Goal: Navigation & Orientation: Find specific page/section

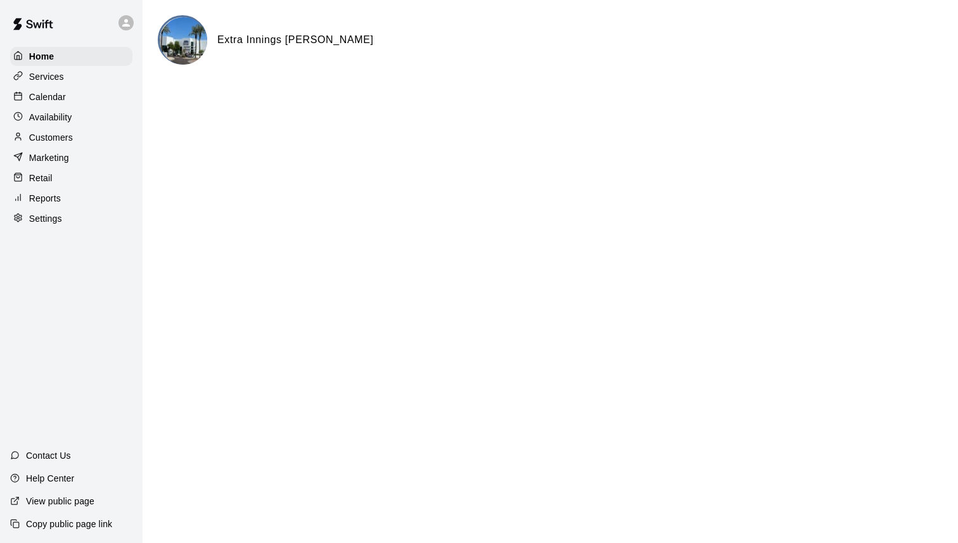
click at [54, 93] on p "Calendar" at bounding box center [47, 97] width 37 height 13
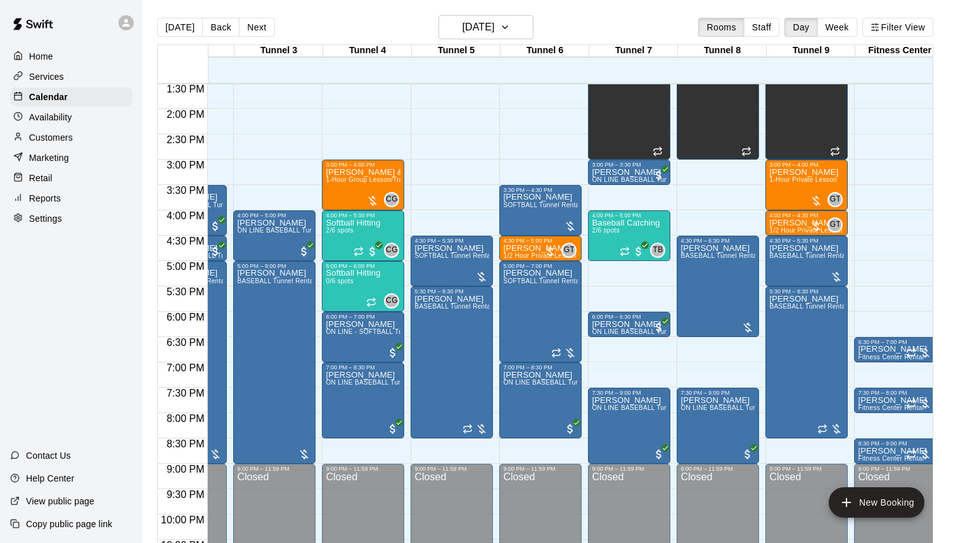
scroll to position [0, 156]
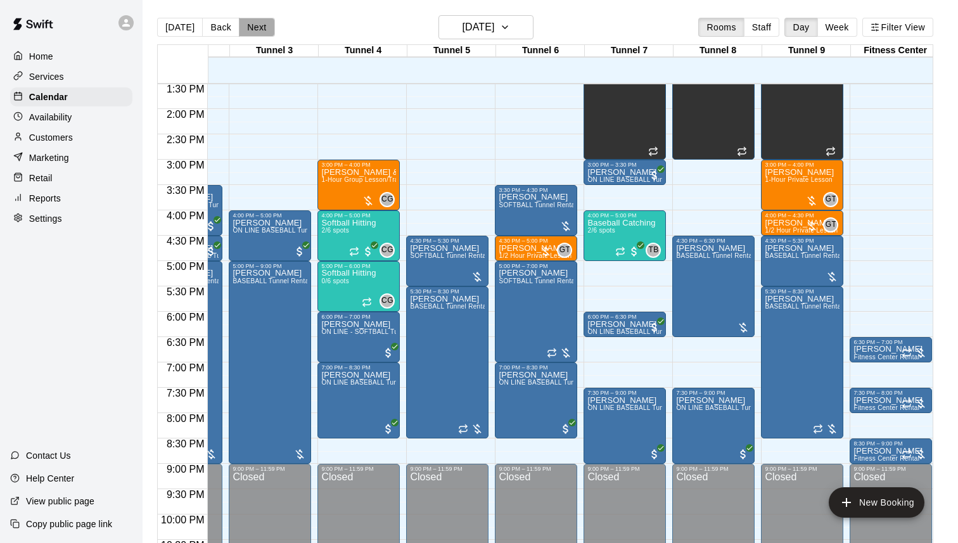
click at [262, 25] on button "Next" at bounding box center [256, 27] width 35 height 19
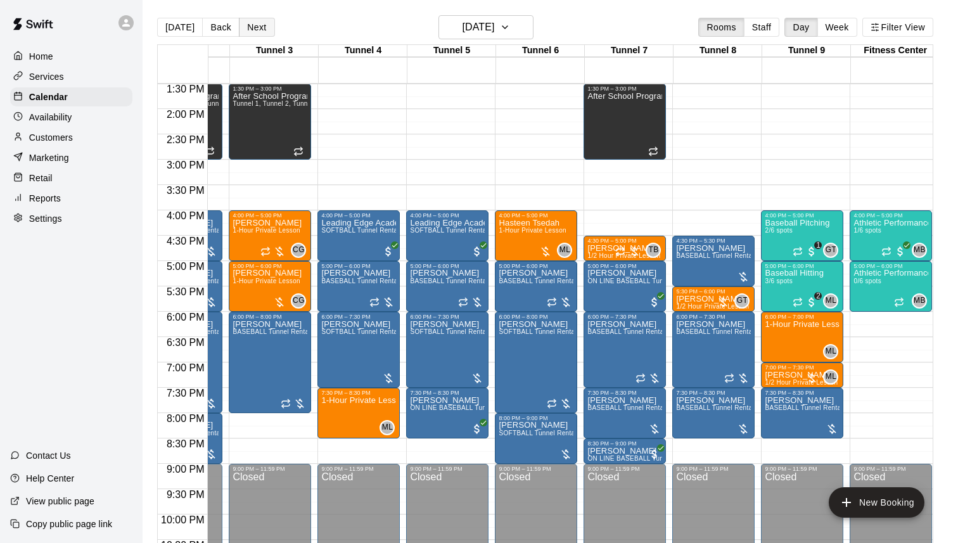
click at [255, 29] on button "Next" at bounding box center [256, 27] width 35 height 19
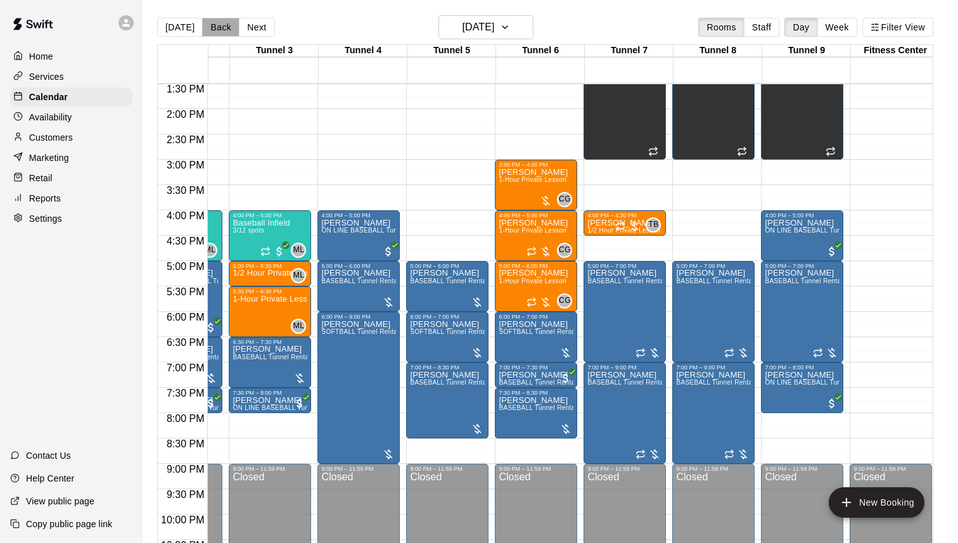
click at [213, 27] on button "Back" at bounding box center [220, 27] width 37 height 19
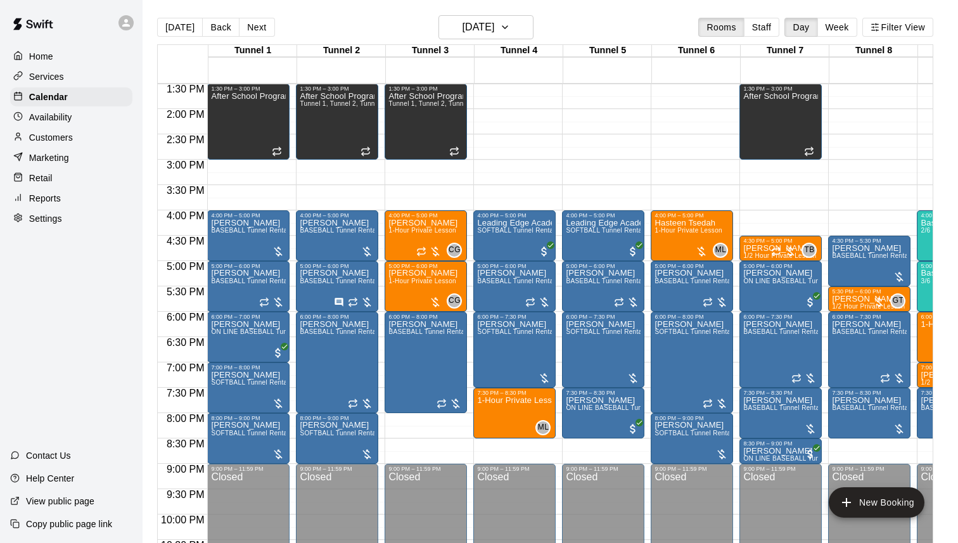
scroll to position [0, 162]
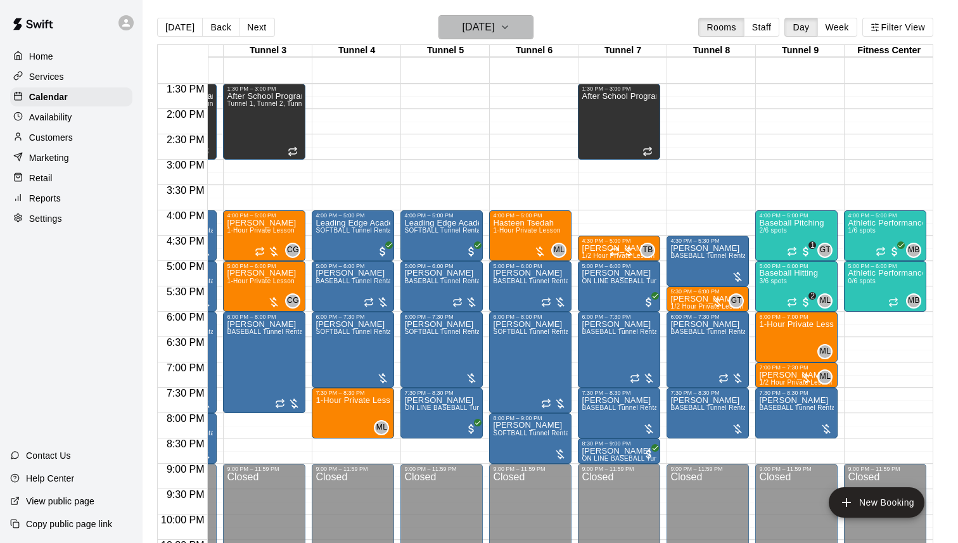
click at [489, 20] on h6 "[DATE]" at bounding box center [478, 27] width 32 height 18
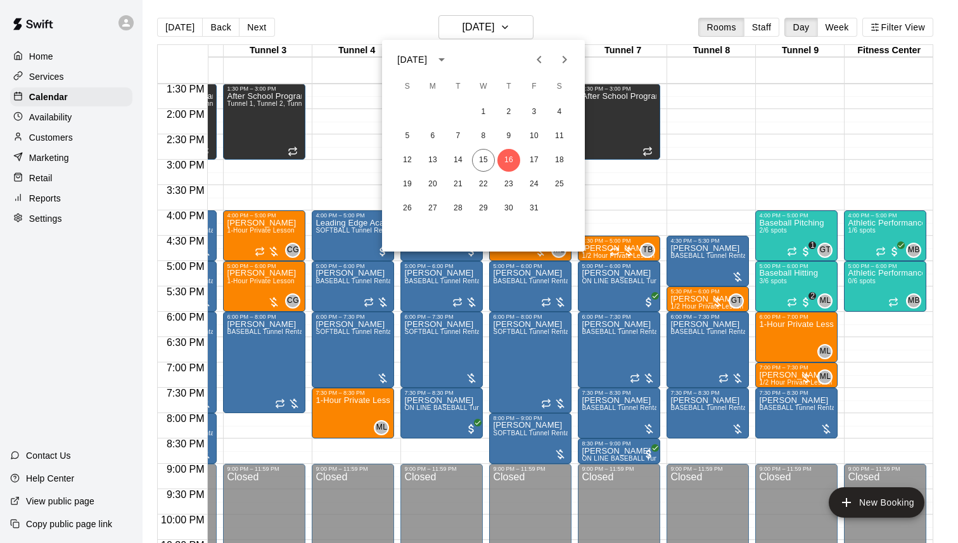
click at [170, 29] on div at bounding box center [479, 271] width 958 height 543
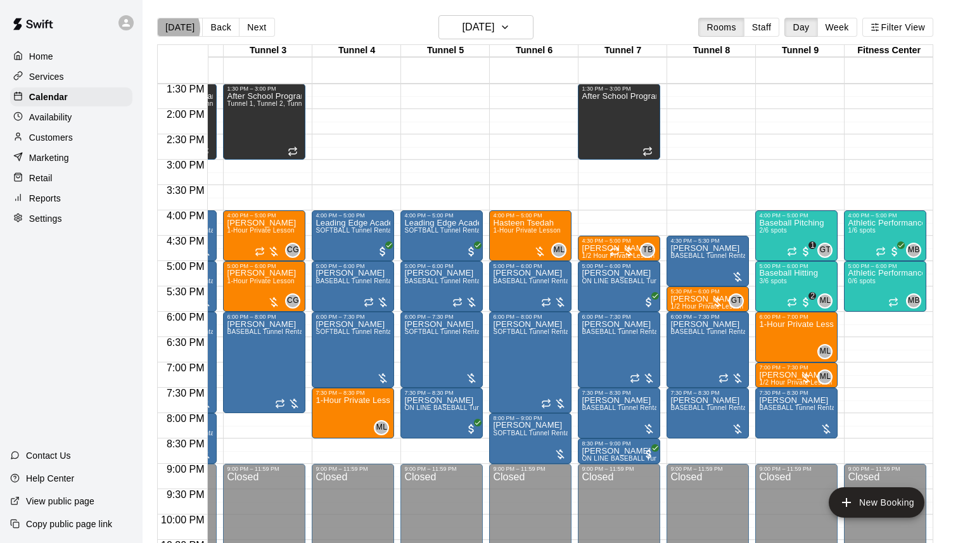
click at [170, 29] on button "[DATE]" at bounding box center [180, 27] width 46 height 19
